Goal: Transaction & Acquisition: Download file/media

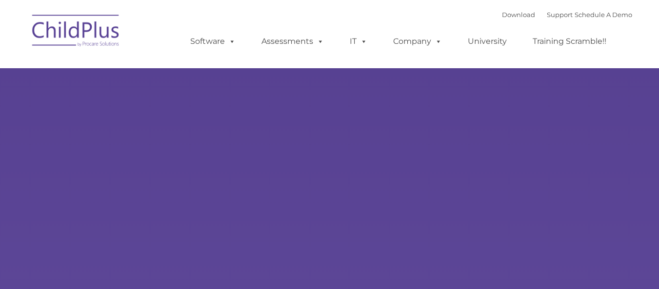
type input ""
select select "MEDIUM"
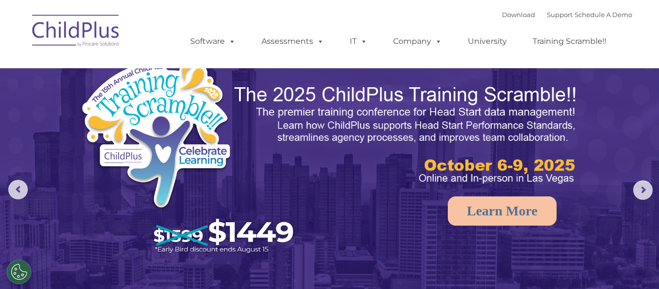
click at [510, 19] on div "Download Support | Schedule A Demo " at bounding box center [567, 14] width 130 height 15
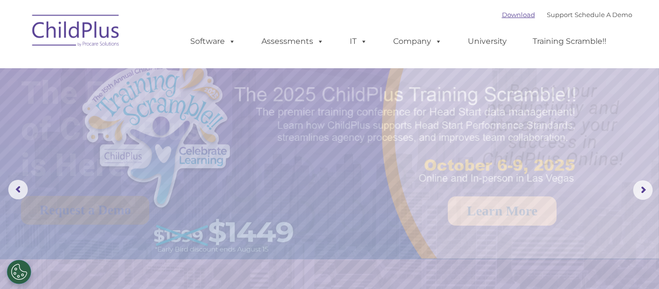
click at [510, 19] on link "Download" at bounding box center [518, 15] width 33 height 8
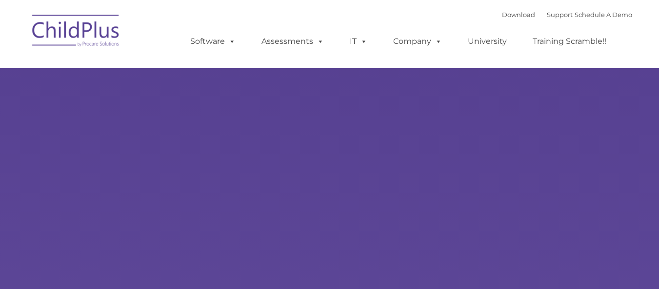
select select "MEDIUM"
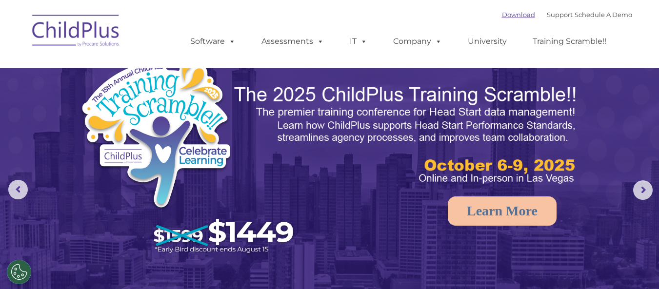
click at [504, 15] on link "Download" at bounding box center [518, 15] width 33 height 8
